Goal: Navigation & Orientation: Find specific page/section

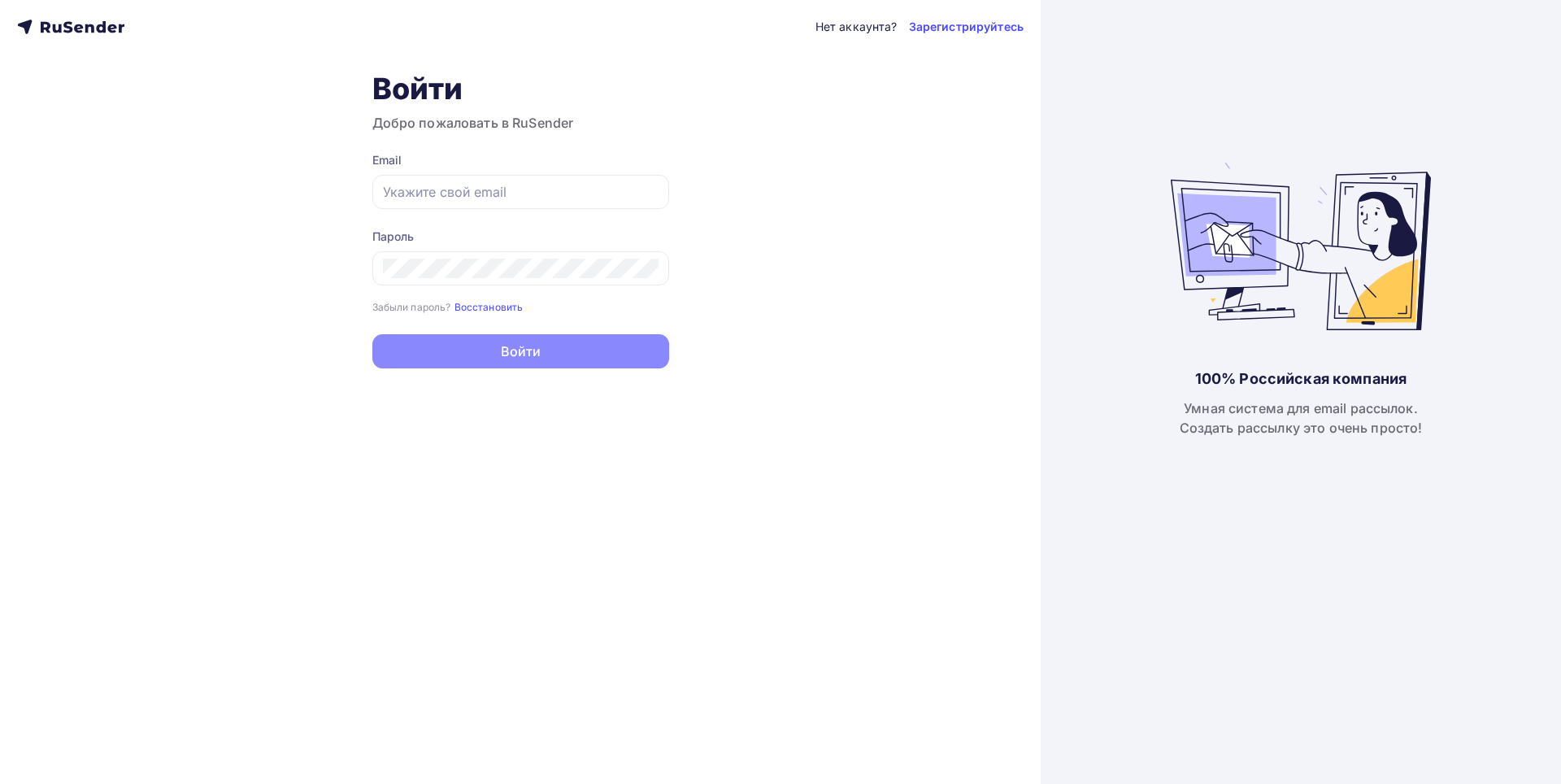
type input "[EMAIL_ADDRESS][DOMAIN_NAME]"
click at [456, 345] on button "Войти" at bounding box center [520, 351] width 297 height 35
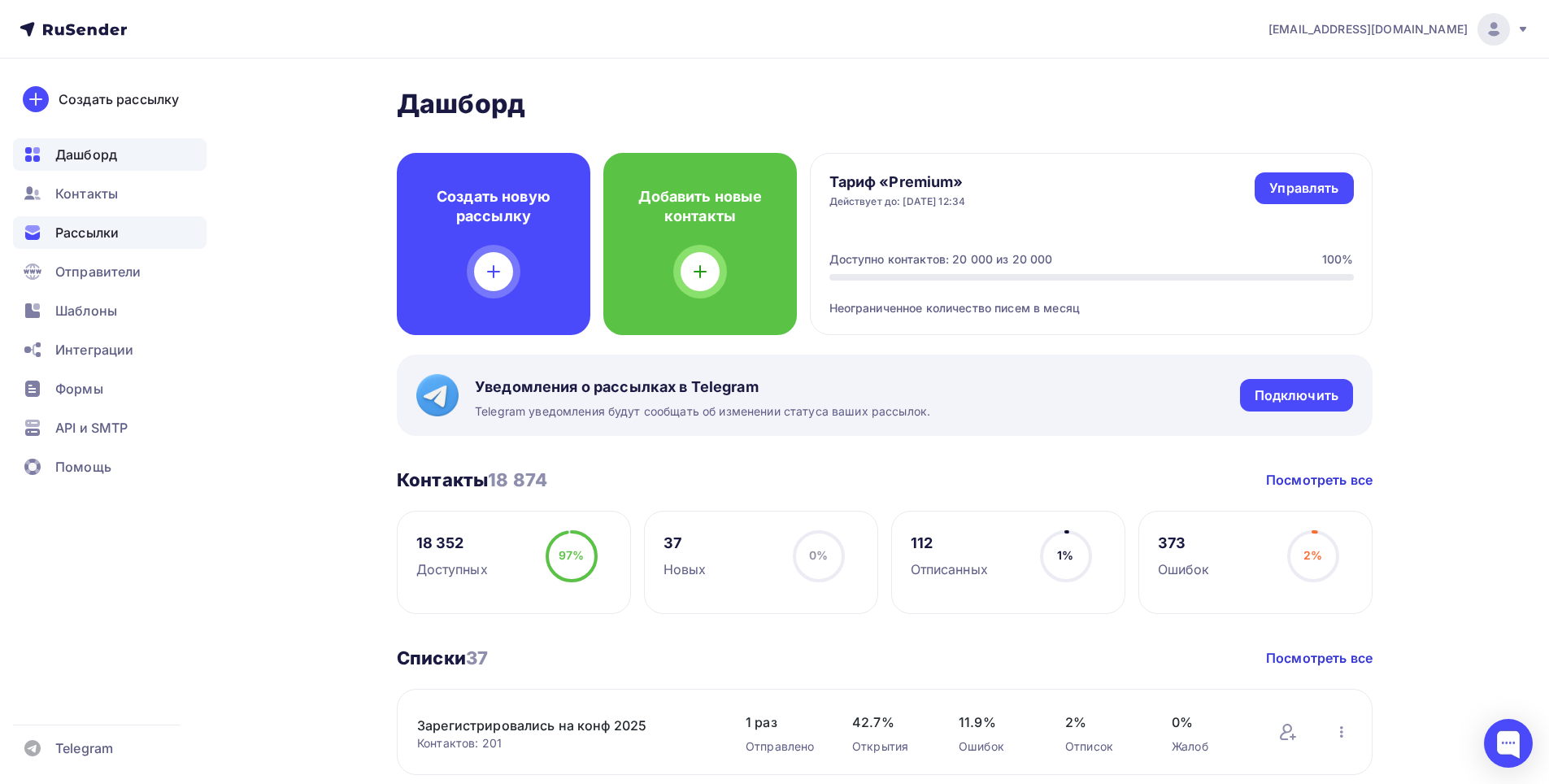
click at [66, 234] on span "Рассылки" at bounding box center [87, 232] width 64 height 19
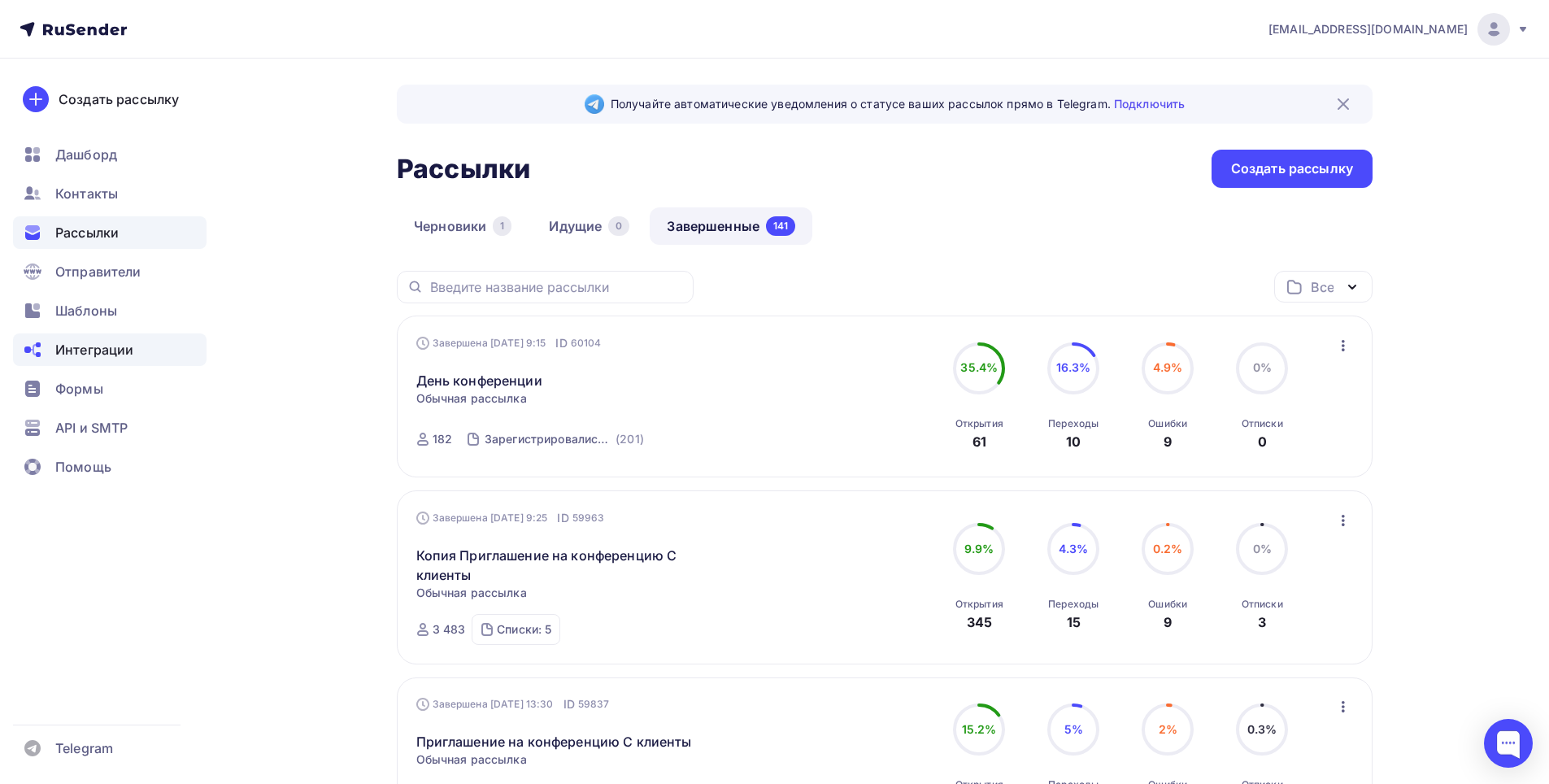
click at [90, 352] on span "Интеграции" at bounding box center [94, 350] width 78 height 19
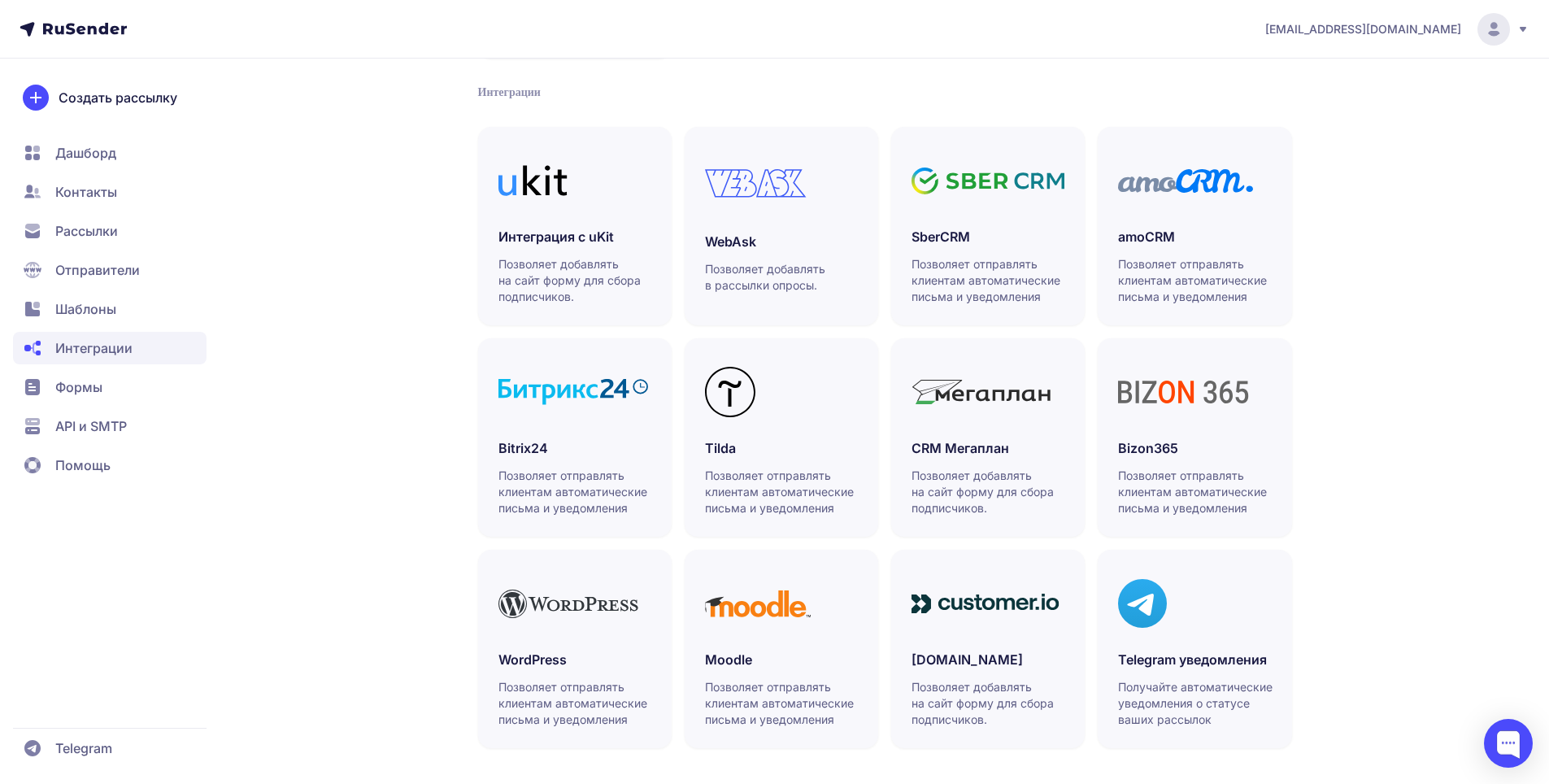
scroll to position [334, 0]
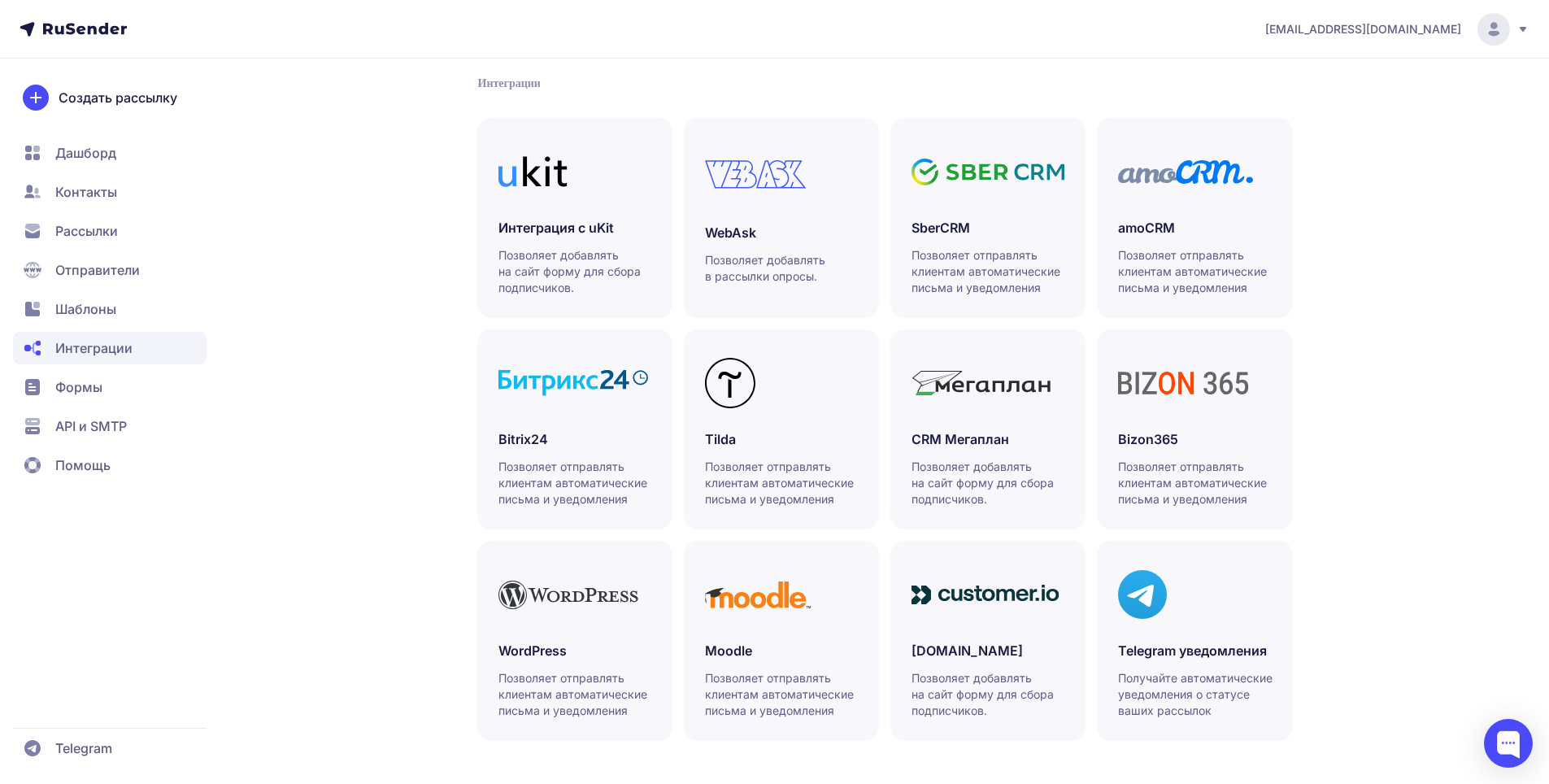
click at [94, 393] on span "Формы" at bounding box center [78, 387] width 47 height 19
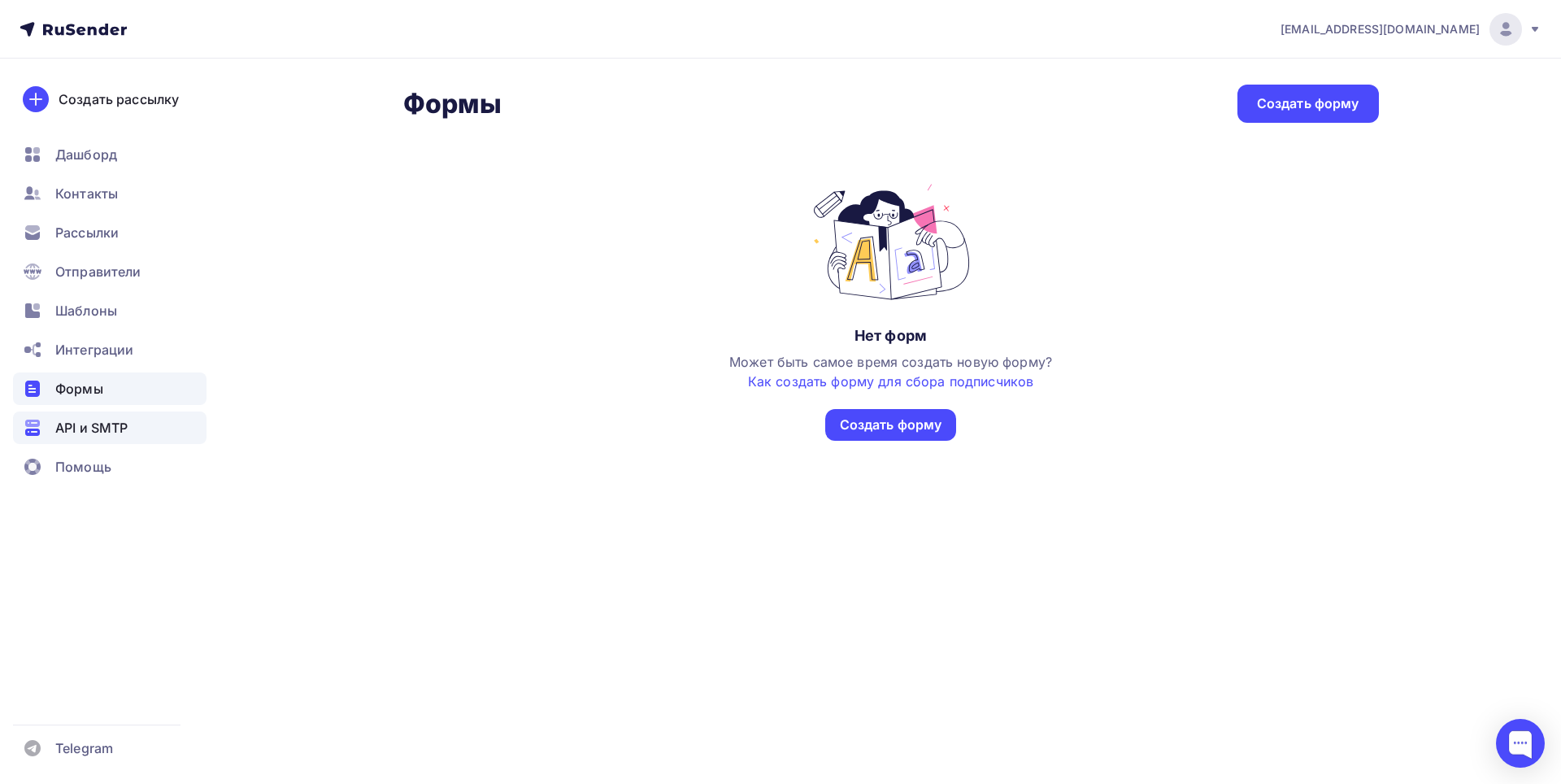
click at [87, 437] on span "API и SMTP" at bounding box center [91, 428] width 73 height 19
